Goal: Navigation & Orientation: Find specific page/section

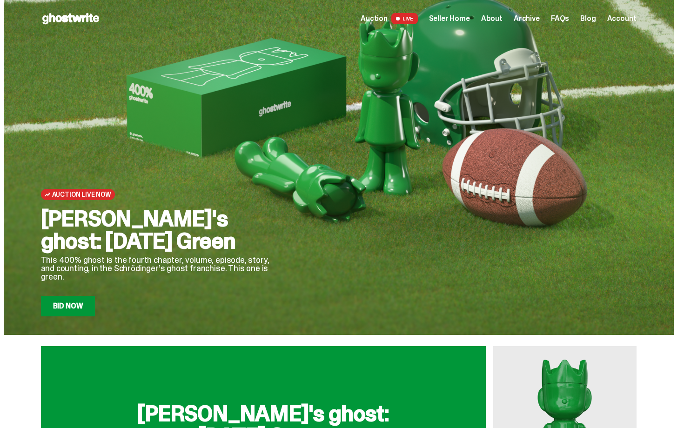
click at [529, 20] on span "Archive" at bounding box center [526, 18] width 26 height 7
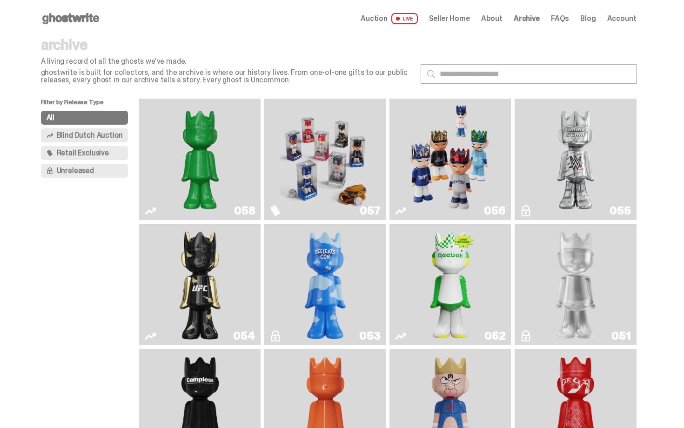
click at [371, 132] on img "Game Face (2025)" at bounding box center [325, 159] width 91 height 114
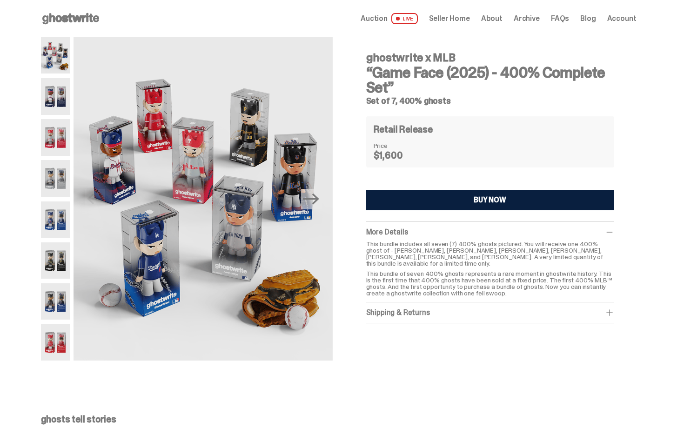
click at [526, 20] on span "Archive" at bounding box center [526, 18] width 26 height 7
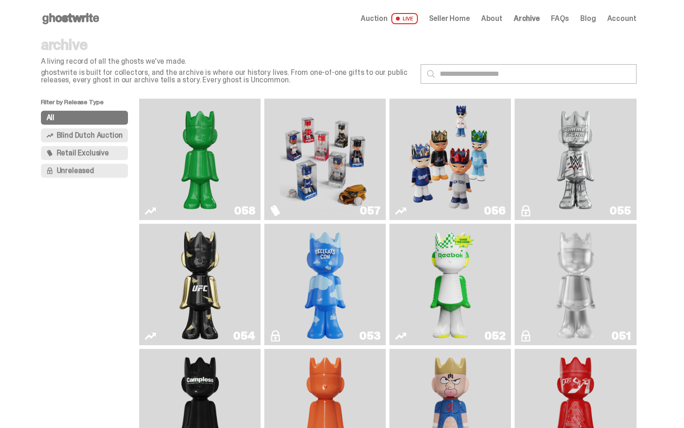
click at [446, 147] on img "Game Face (2025)" at bounding box center [450, 159] width 91 height 114
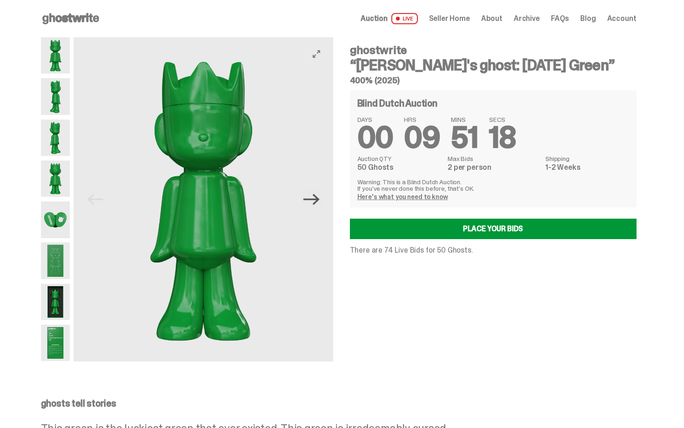
click at [312, 206] on icon "Next" at bounding box center [311, 199] width 16 height 16
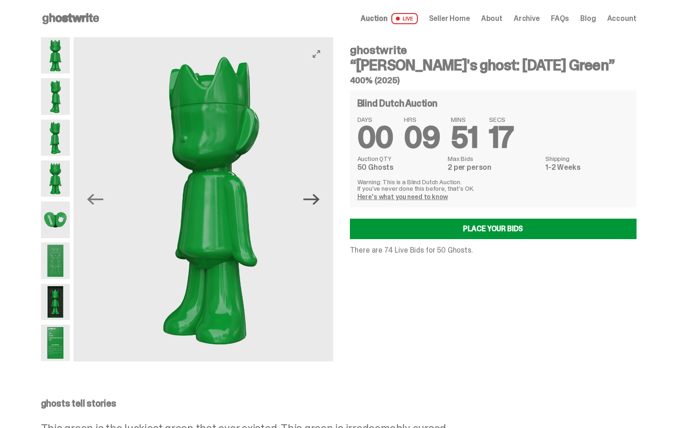
click at [312, 206] on icon "Next" at bounding box center [311, 199] width 16 height 16
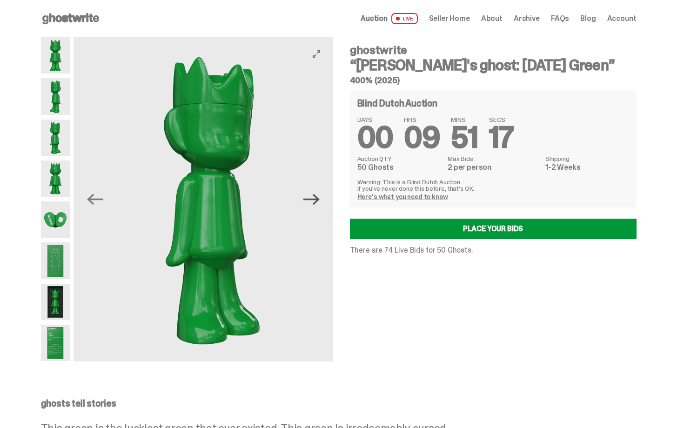
click at [312, 206] on icon "Next" at bounding box center [311, 199] width 16 height 16
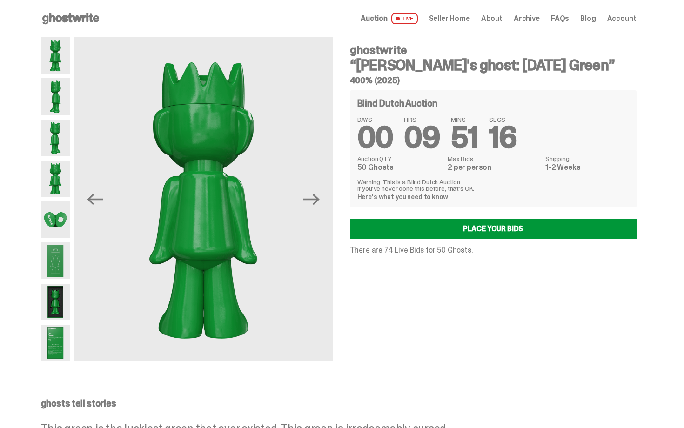
click at [76, 23] on icon at bounding box center [71, 18] width 60 height 15
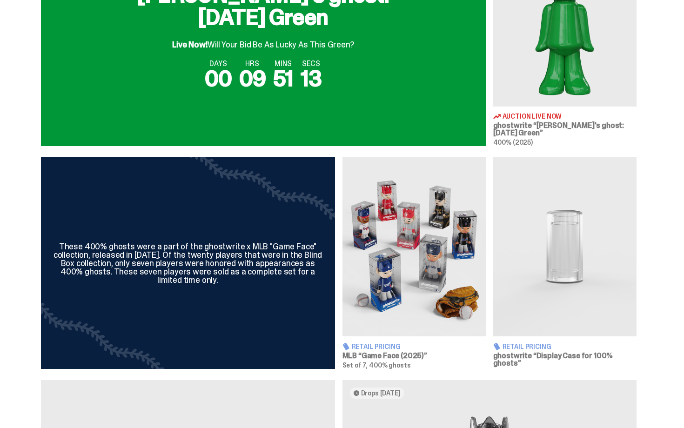
scroll to position [837, 0]
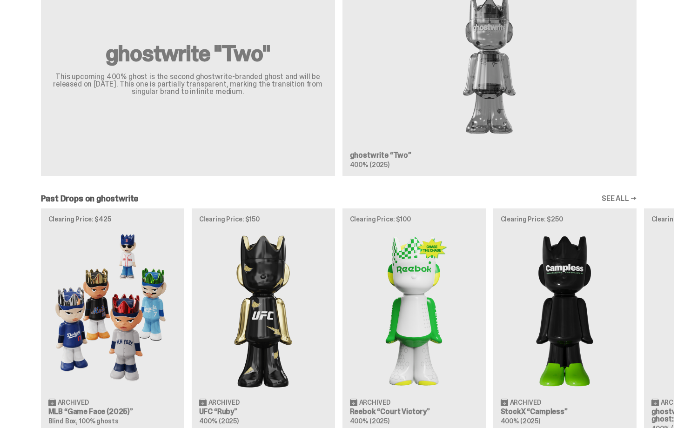
click at [617, 196] on link "SEE ALL →" at bounding box center [618, 198] width 35 height 7
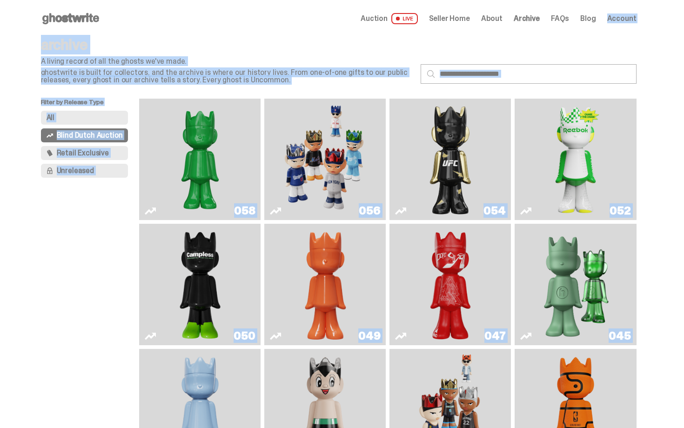
drag, startPoint x: 683, startPoint y: 232, endPoint x: 659, endPoint y: -2, distance: 234.7
click at [659, 0] on html "Open main menu Home Auction LIVE Seller Home About Archive FAQs Blog" at bounding box center [338, 214] width 677 height 428
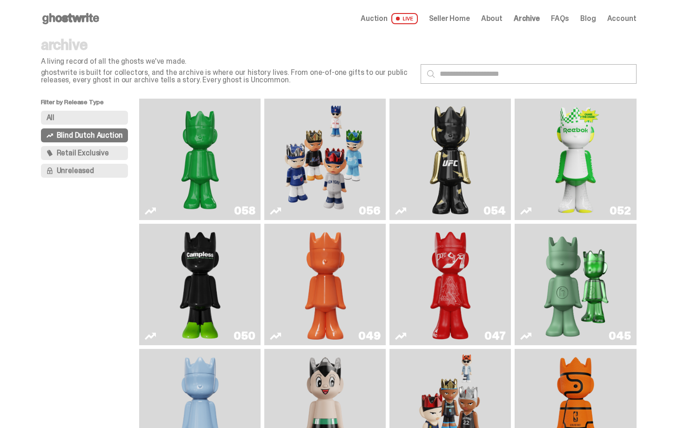
click at [100, 214] on div "Filter by Release Type All Blind Dutch Auction Retail Exclusive Unreleased" at bounding box center [90, 410] width 99 height 622
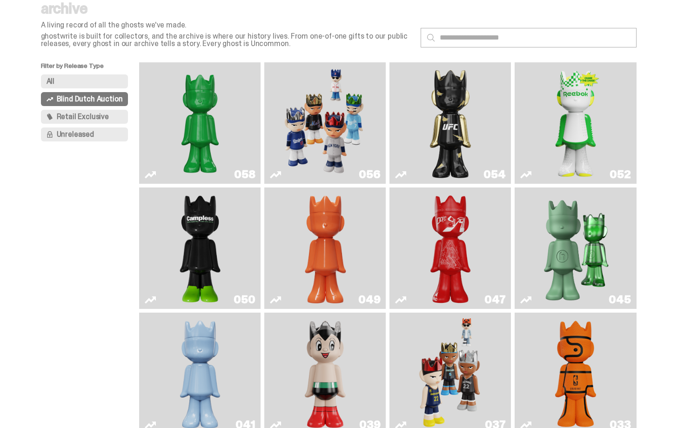
scroll to position [19, 0]
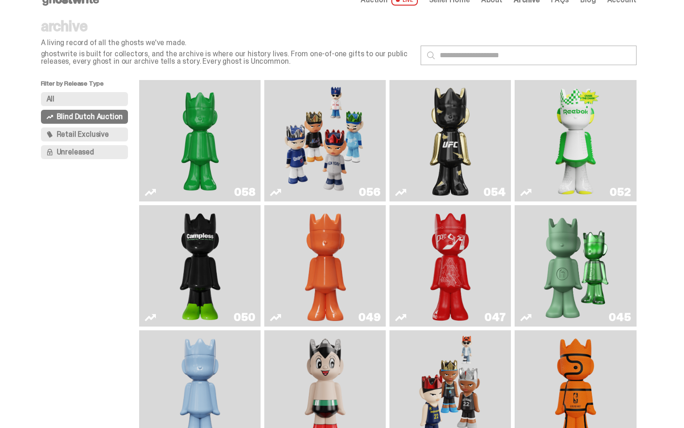
click at [100, 133] on span "Retail Exclusive" at bounding box center [83, 134] width 52 height 7
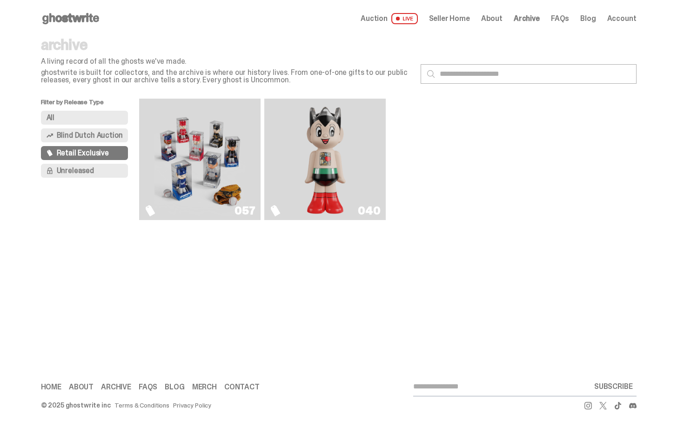
click at [97, 168] on button "Unreleased" at bounding box center [84, 171] width 87 height 14
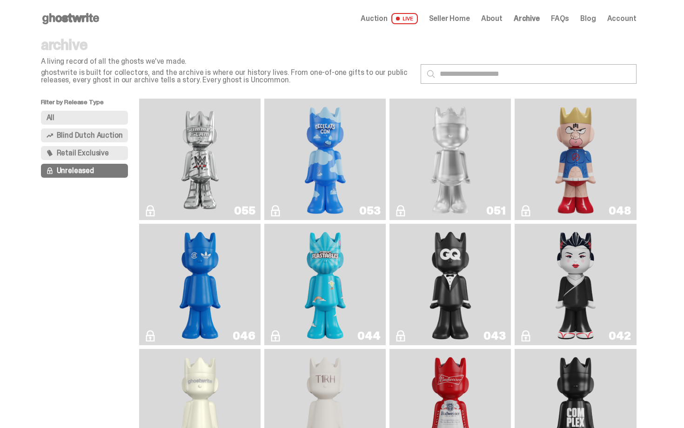
click at [41, 164] on button "Unreleased" at bounding box center [84, 171] width 87 height 14
click at [92, 118] on button "All" at bounding box center [84, 118] width 87 height 14
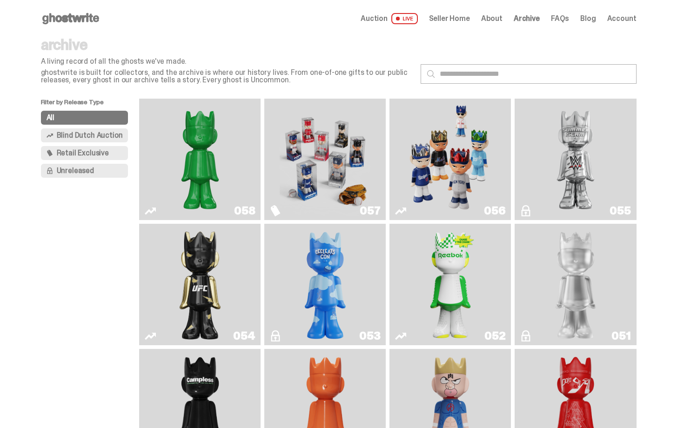
click at [260, 80] on p "ghostwrite is built for collectors, and the archive is where our history lives.…" at bounding box center [227, 76] width 372 height 15
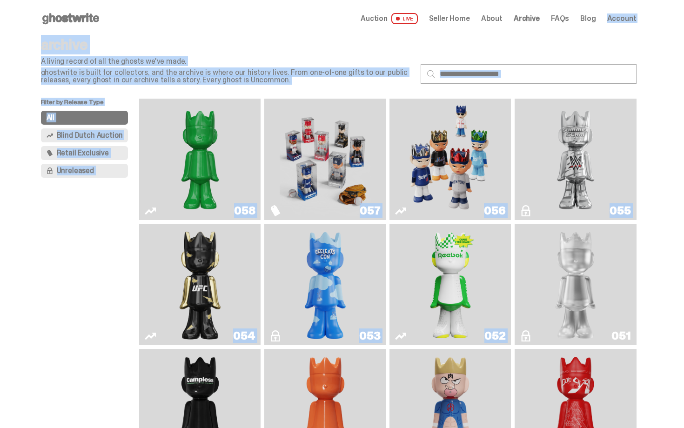
drag, startPoint x: 673, startPoint y: 63, endPoint x: 661, endPoint y: -17, distance: 80.4
click at [661, 0] on html "Open main menu Home Auction LIVE Seller Home About Archive FAQs Blog" at bounding box center [338, 214] width 677 height 428
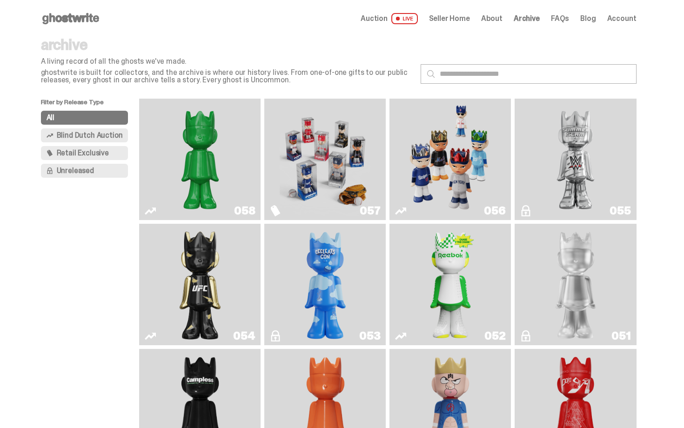
click at [405, 59] on p "A living record of all the ghosts we've made." at bounding box center [227, 61] width 372 height 7
click at [502, 15] on span "About" at bounding box center [491, 18] width 21 height 7
